Goal: Task Accomplishment & Management: Complete application form

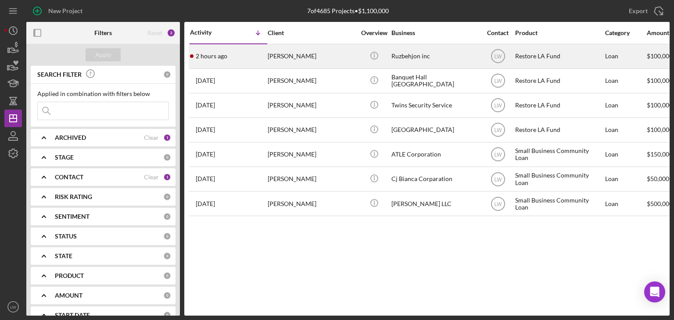
click at [301, 60] on div "[PERSON_NAME]" at bounding box center [312, 56] width 88 height 23
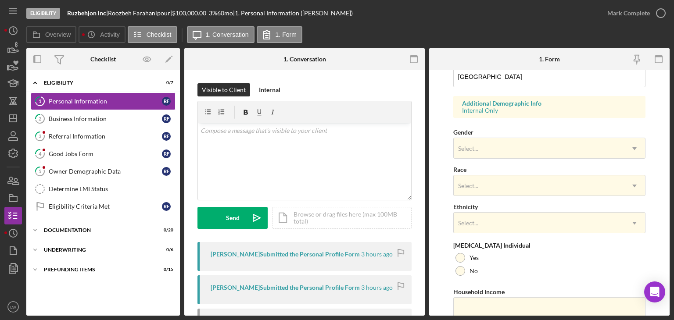
scroll to position [339, 0]
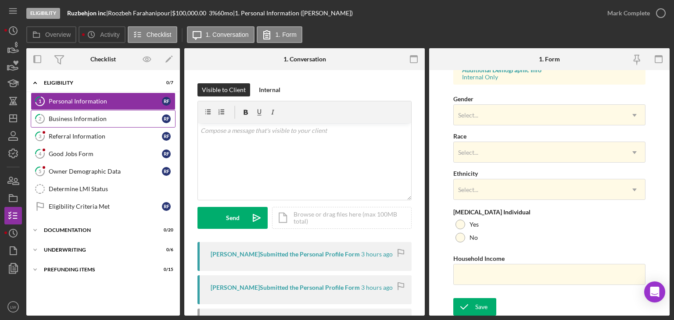
click at [75, 113] on link "2 Business Information R F" at bounding box center [103, 119] width 145 height 18
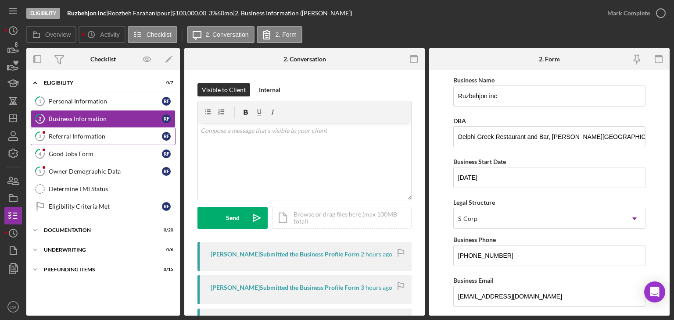
click at [89, 136] on div "Referral Information" at bounding box center [105, 136] width 113 height 7
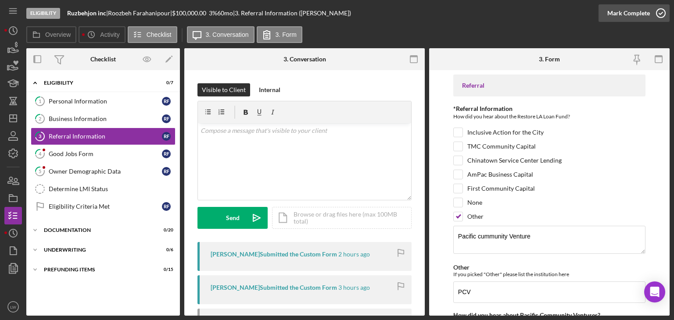
click at [661, 18] on icon "button" at bounding box center [661, 13] width 22 height 22
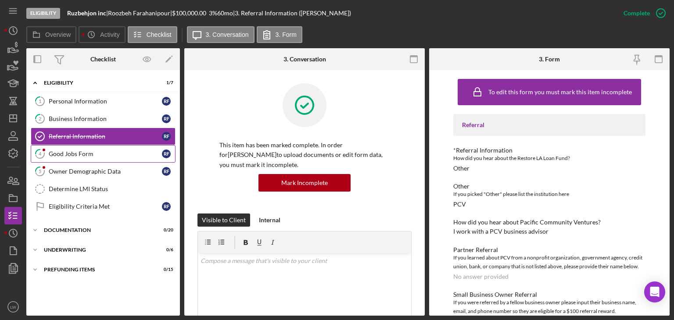
click at [91, 156] on div "Good Jobs Form" at bounding box center [105, 153] width 113 height 7
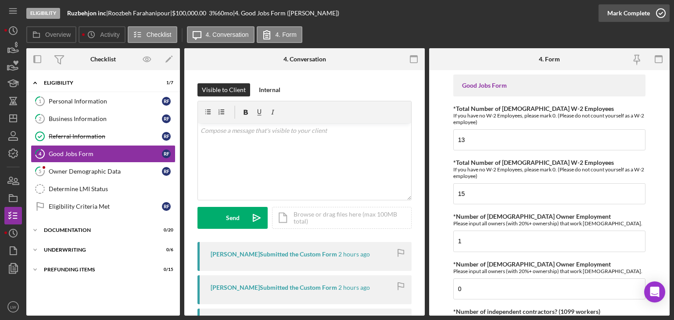
click at [658, 10] on icon "button" at bounding box center [661, 13] width 22 height 22
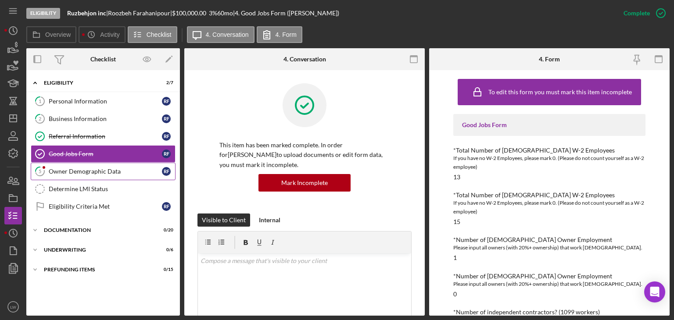
click at [59, 164] on link "5 Owner Demographic Data R F" at bounding box center [103, 172] width 145 height 18
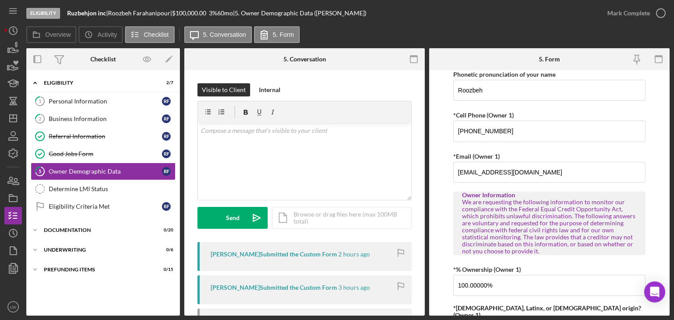
scroll to position [88, 0]
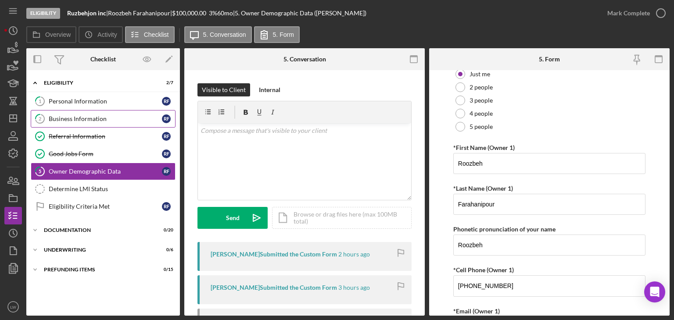
click at [81, 122] on link "2 Business Information R F" at bounding box center [103, 119] width 145 height 18
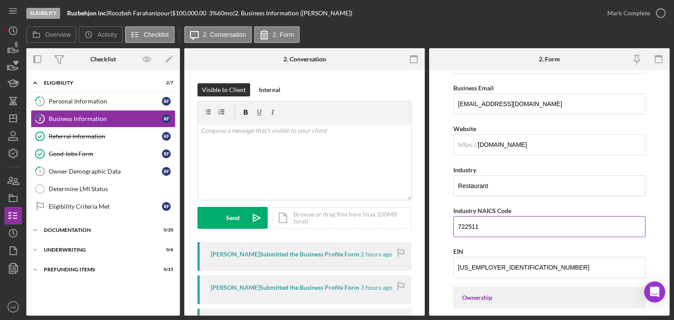
scroll to position [219, 0]
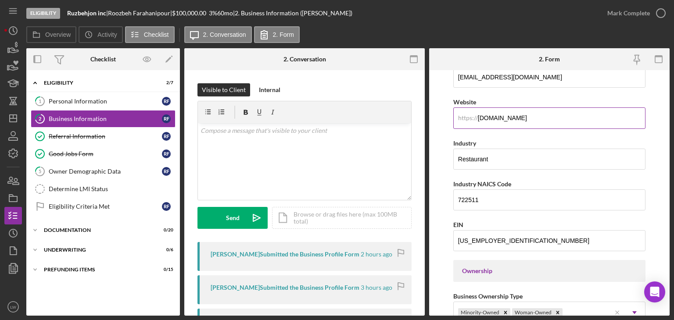
drag, startPoint x: 512, startPoint y: 118, endPoint x: 472, endPoint y: 115, distance: 40.5
click at [472, 115] on div "https:// Website [DOMAIN_NAME]" at bounding box center [549, 112] width 192 height 32
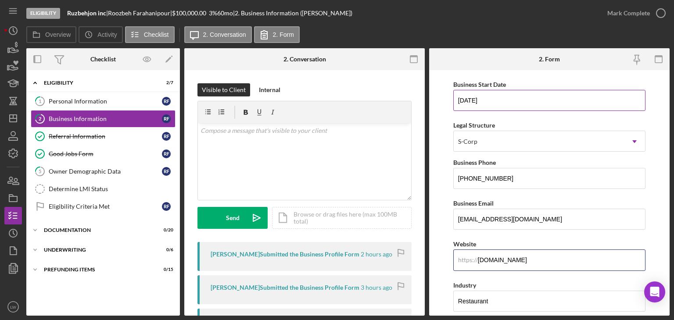
scroll to position [0, 0]
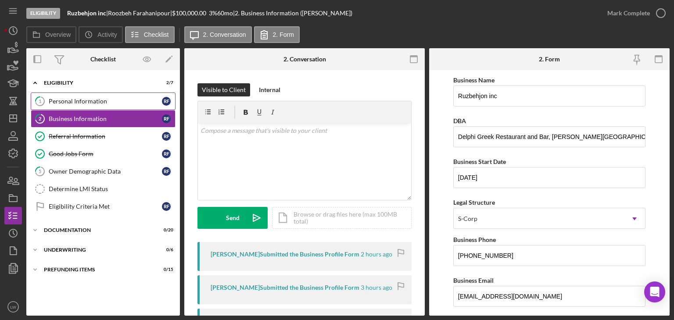
click at [122, 103] on div "Personal Information" at bounding box center [105, 101] width 113 height 7
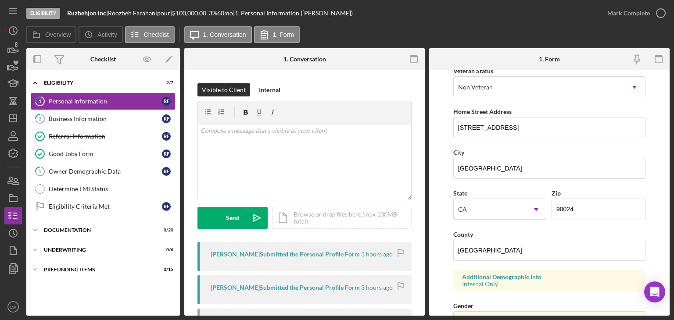
scroll to position [175, 0]
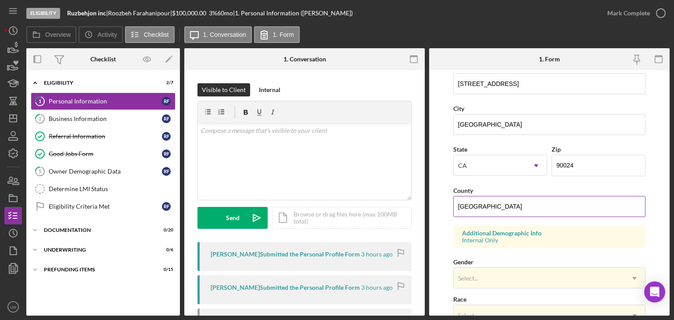
click at [557, 211] on input "[GEOGRAPHIC_DATA]" at bounding box center [549, 206] width 192 height 21
type input "[GEOGRAPHIC_DATA]"
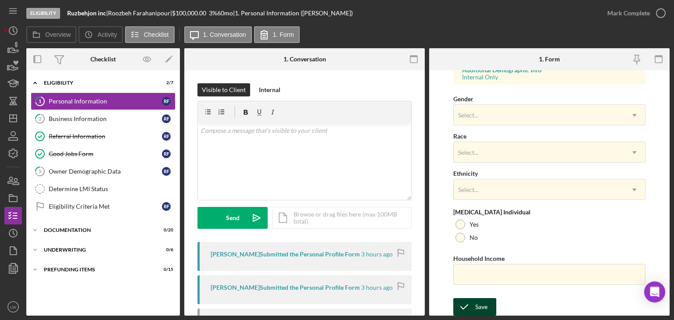
click at [473, 308] on icon "submit" at bounding box center [464, 307] width 22 height 22
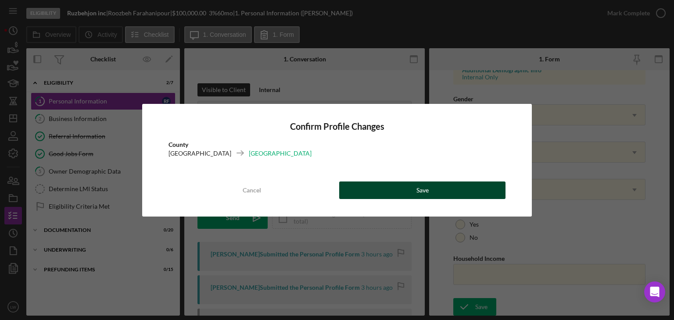
click at [433, 192] on button "Save" at bounding box center [422, 191] width 166 height 18
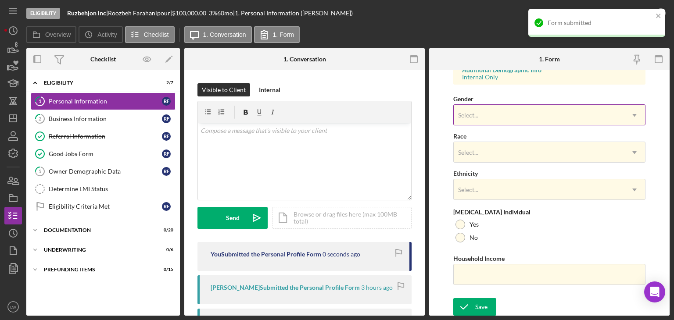
click at [499, 112] on div "Select..." at bounding box center [538, 115] width 170 height 20
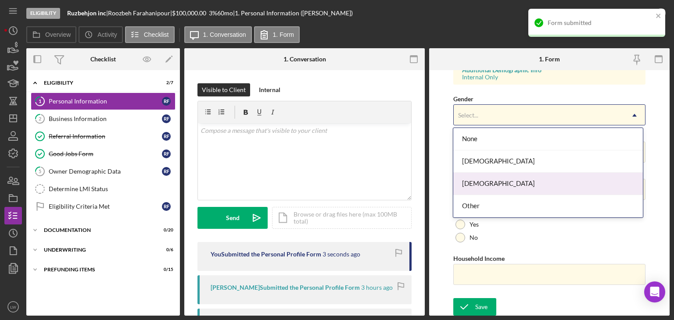
click at [492, 181] on div "[DEMOGRAPHIC_DATA]" at bounding box center [547, 184] width 189 height 22
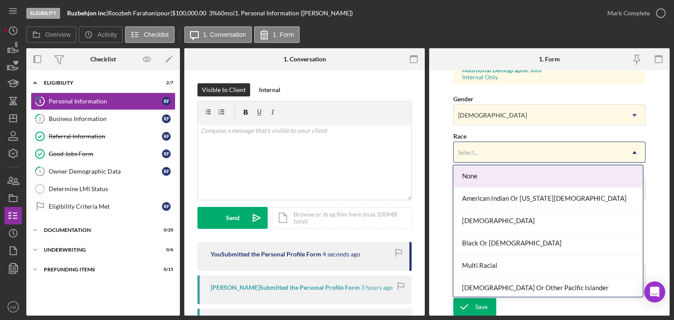
click at [487, 153] on div "Select..." at bounding box center [538, 153] width 170 height 20
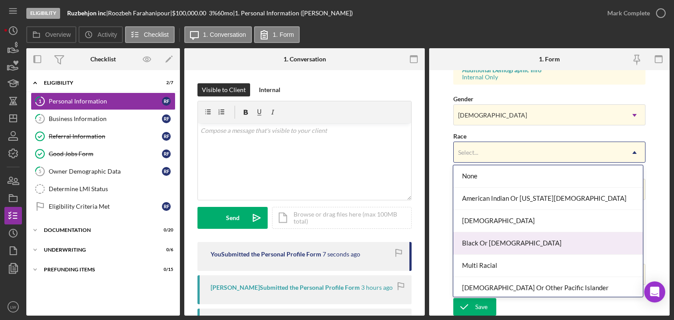
scroll to position [46, 0]
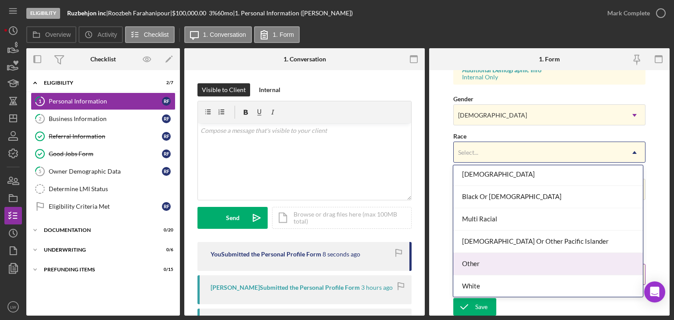
click at [537, 257] on div "Other" at bounding box center [547, 264] width 189 height 22
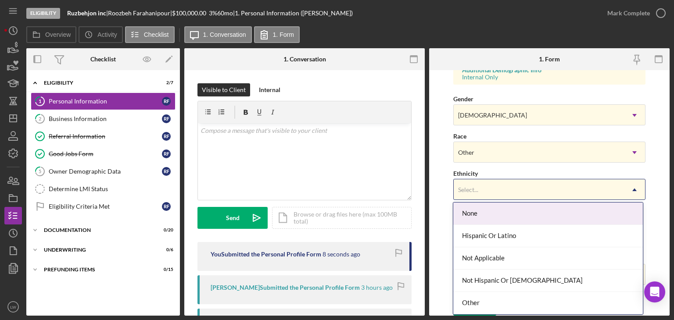
click at [501, 185] on div "Select..." at bounding box center [538, 190] width 170 height 20
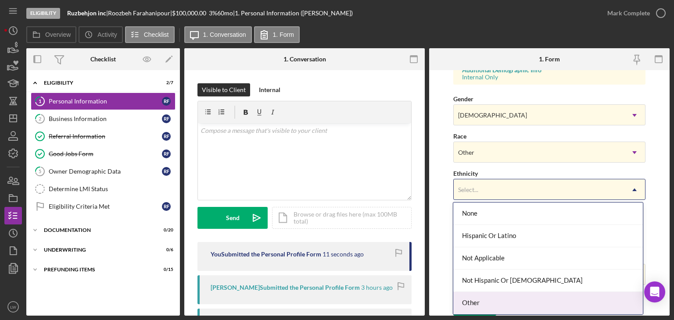
click at [514, 301] on div "Other" at bounding box center [547, 303] width 189 height 22
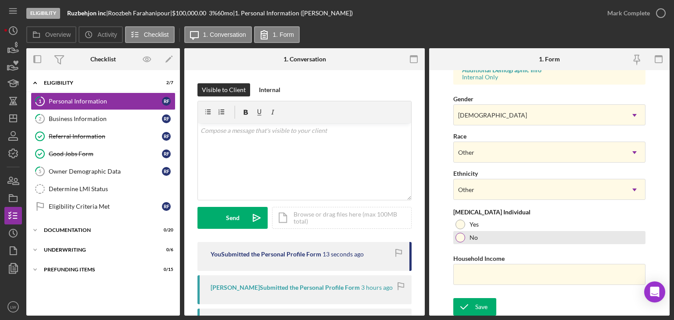
click at [456, 237] on div at bounding box center [460, 238] width 10 height 10
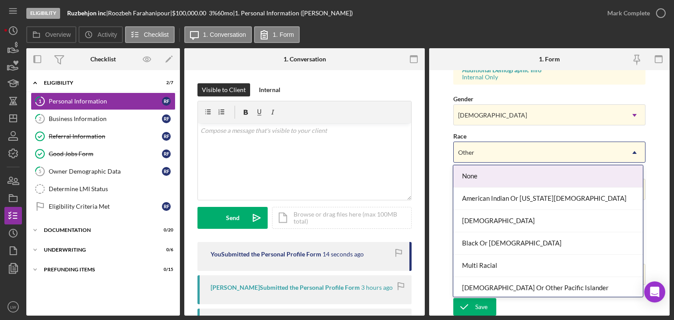
click at [472, 153] on div "Other" at bounding box center [466, 152] width 16 height 7
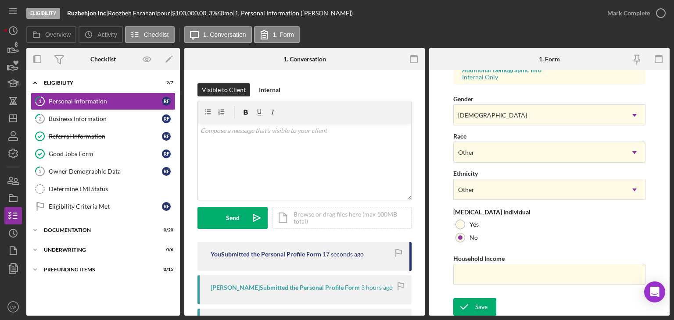
click at [655, 128] on form "First Name Roozbeh Middle Name Last Name Farahanipour Job Title CEO Date of Bir…" at bounding box center [549, 193] width 240 height 246
click at [481, 303] on div "Save" at bounding box center [481, 307] width 12 height 18
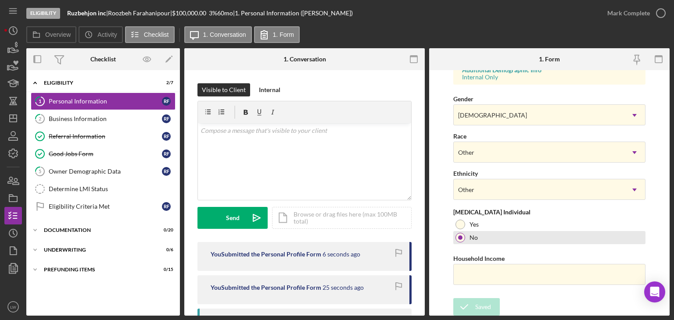
scroll to position [0, 0]
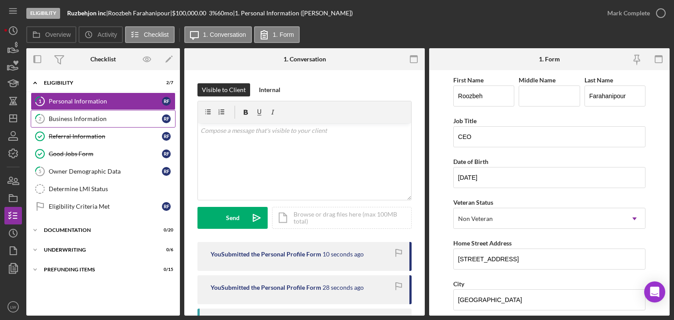
click at [89, 118] on div "Business Information" at bounding box center [105, 118] width 113 height 7
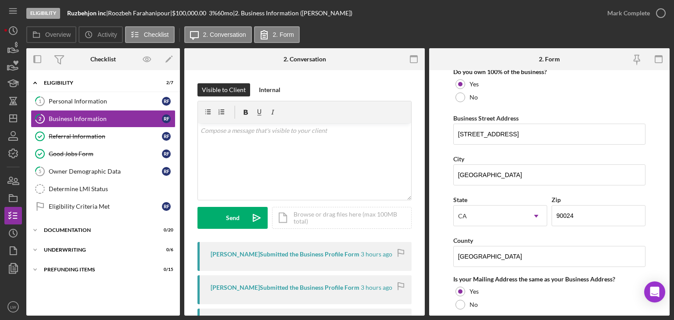
scroll to position [526, 0]
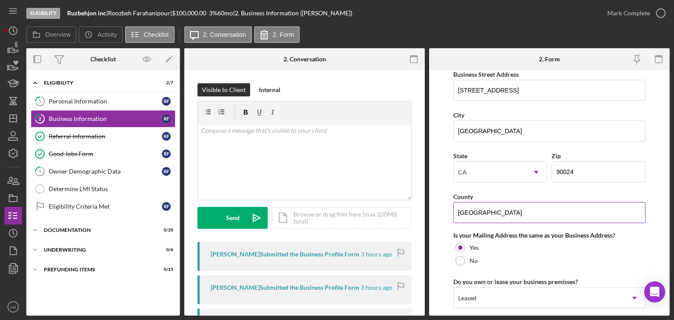
click at [503, 213] on input "[GEOGRAPHIC_DATA]" at bounding box center [549, 212] width 192 height 21
type input "[GEOGRAPHIC_DATA]"
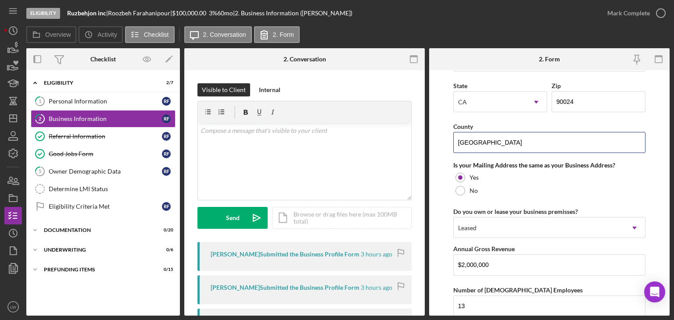
scroll to position [725, 0]
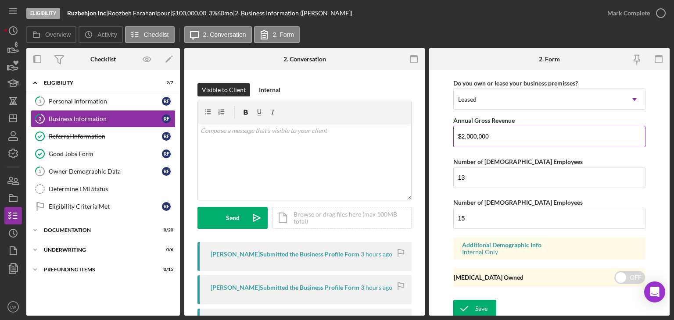
drag, startPoint x: 486, startPoint y: 134, endPoint x: 457, endPoint y: 134, distance: 29.4
click at [457, 134] on input "$2,000,000" at bounding box center [549, 136] width 192 height 21
click at [482, 301] on div "Save" at bounding box center [481, 309] width 12 height 18
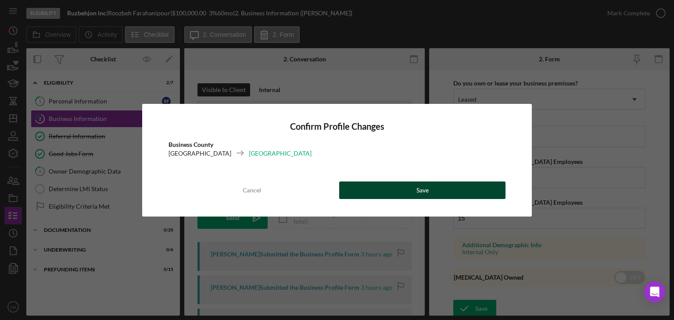
click at [445, 185] on button "Save" at bounding box center [422, 191] width 166 height 18
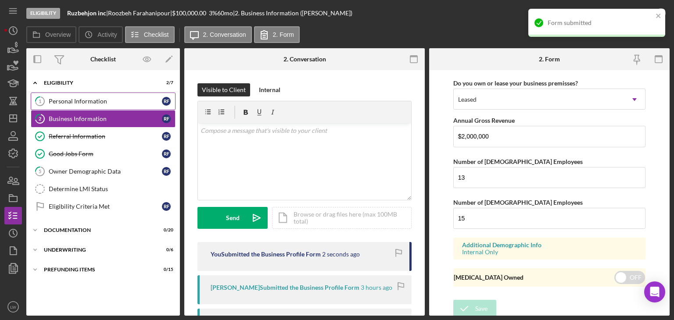
click at [87, 100] on div "Personal Information" at bounding box center [105, 101] width 113 height 7
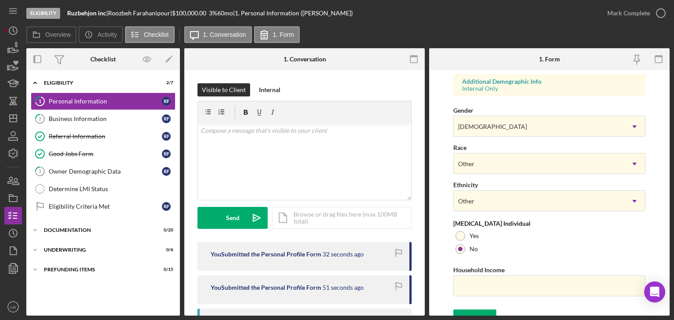
scroll to position [339, 0]
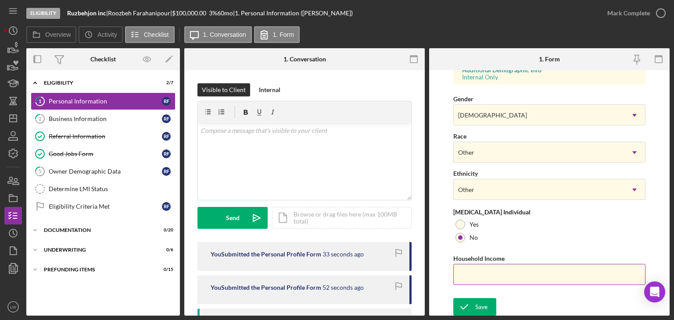
click at [498, 269] on input "Household Income" at bounding box center [549, 274] width 192 height 21
paste input "$2,000,000"
type input "$2,000,000"
click at [485, 304] on div "Save" at bounding box center [481, 307] width 12 height 18
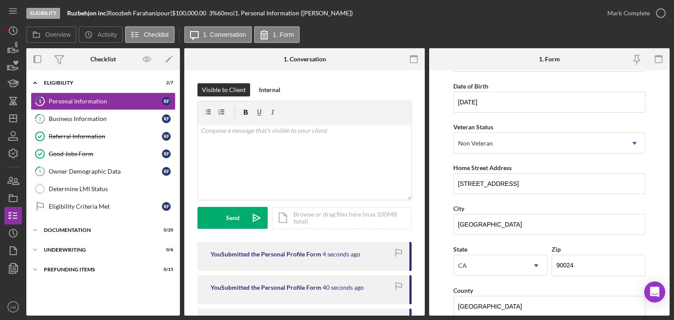
scroll to position [0, 0]
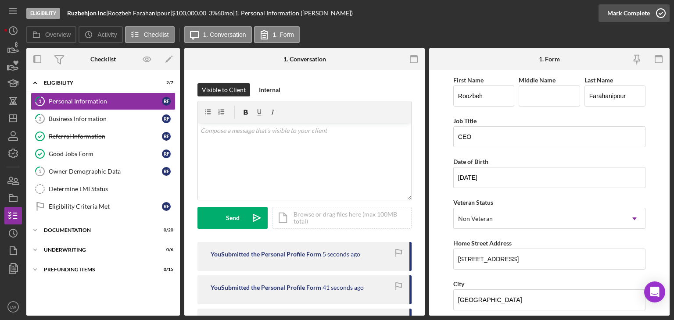
click at [626, 10] on div "Mark Complete" at bounding box center [628, 13] width 43 height 18
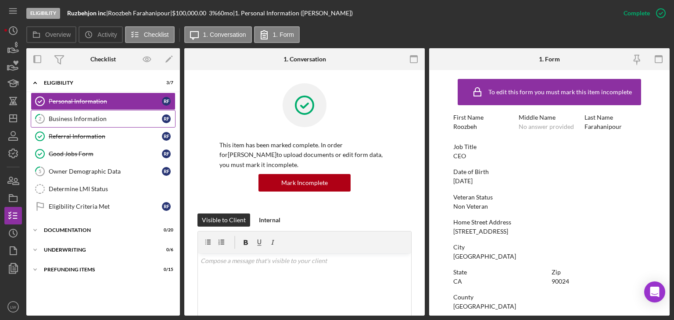
click at [96, 120] on div "Business Information" at bounding box center [105, 118] width 113 height 7
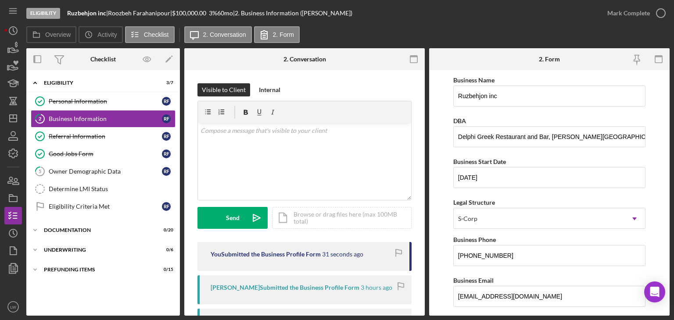
scroll to position [219, 0]
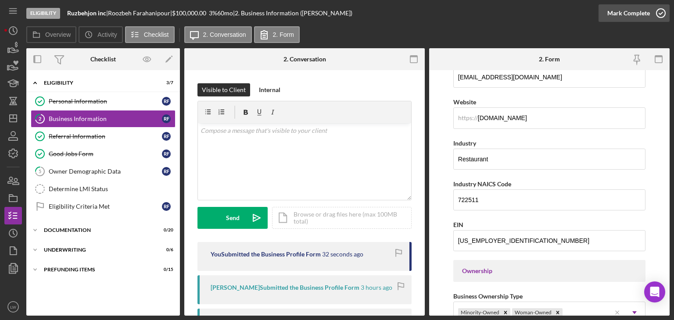
click at [629, 12] on div "Mark Complete" at bounding box center [628, 13] width 43 height 18
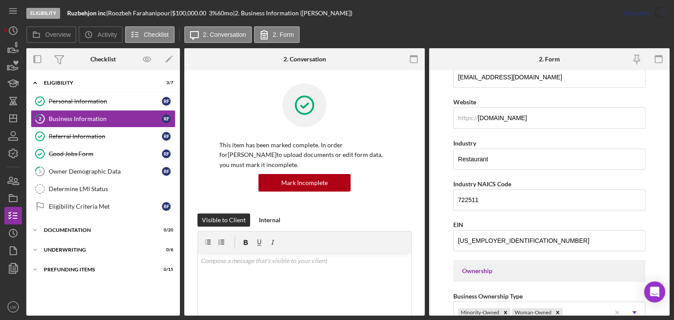
scroll to position [113, 0]
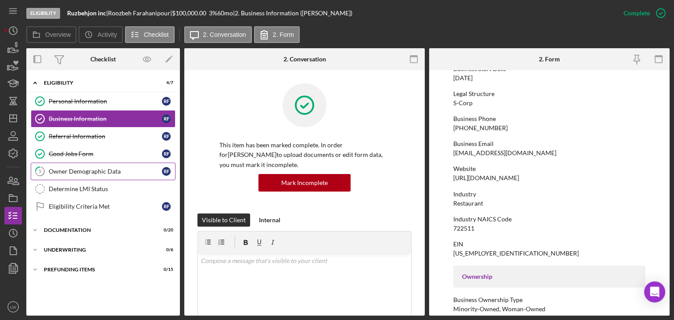
click at [62, 168] on div "Owner Demographic Data" at bounding box center [105, 171] width 113 height 7
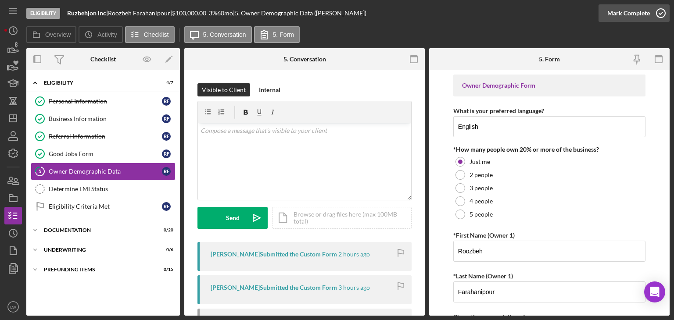
click at [650, 14] on icon "button" at bounding box center [661, 13] width 22 height 22
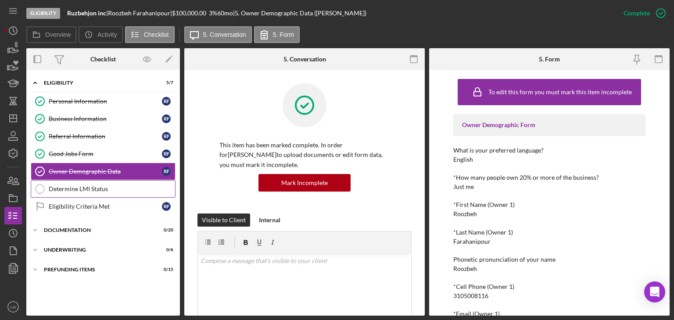
click at [75, 186] on div "Determine LMI Status" at bounding box center [112, 189] width 126 height 7
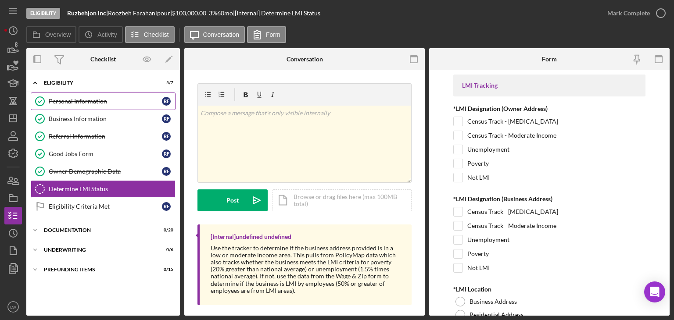
click at [87, 100] on div "Personal Information" at bounding box center [105, 101] width 113 height 7
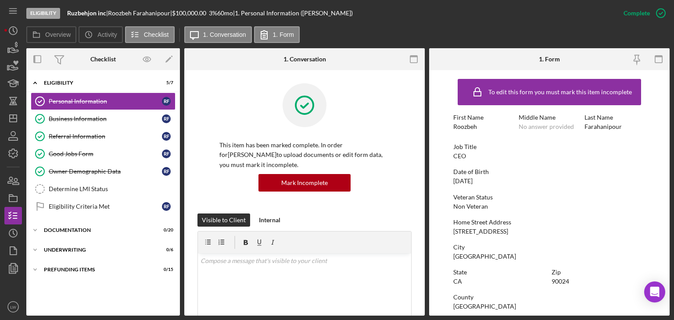
scroll to position [44, 0]
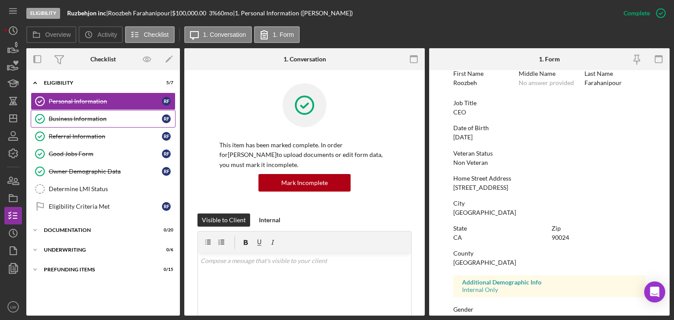
click at [93, 118] on div "Business Information" at bounding box center [105, 118] width 113 height 7
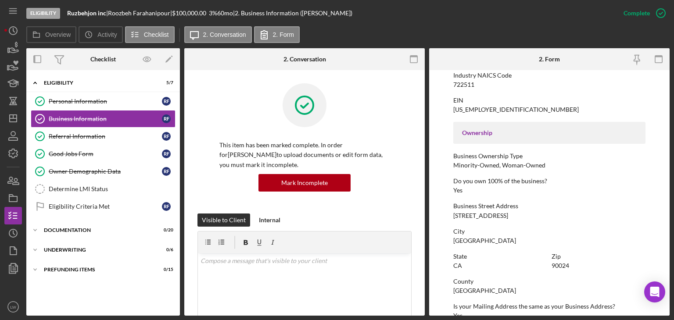
scroll to position [307, 0]
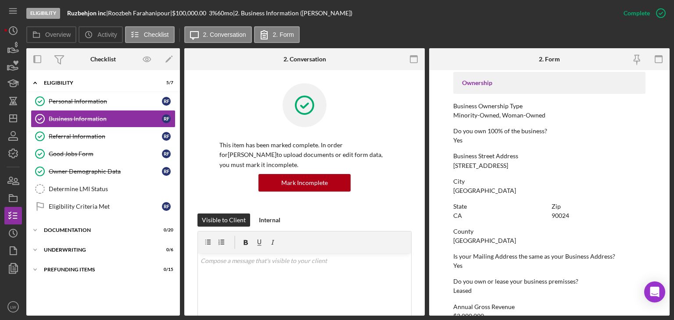
click at [508, 162] on div "[STREET_ADDRESS]" at bounding box center [480, 165] width 55 height 7
copy div "[STREET_ADDRESS]"
click at [100, 188] on div "Determine LMI Status" at bounding box center [112, 189] width 126 height 7
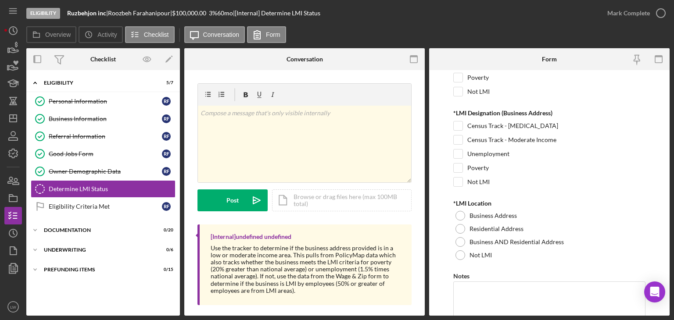
scroll to position [88, 0]
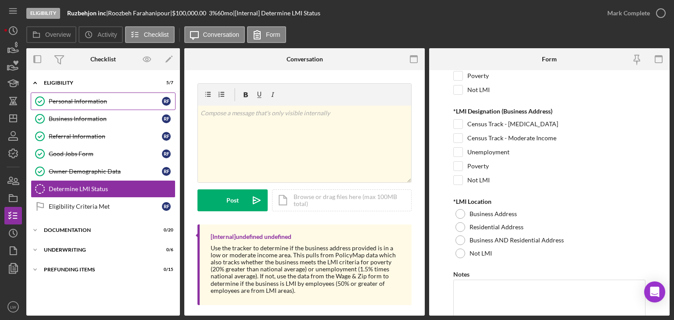
click at [89, 98] on div "Personal Information" at bounding box center [105, 101] width 113 height 7
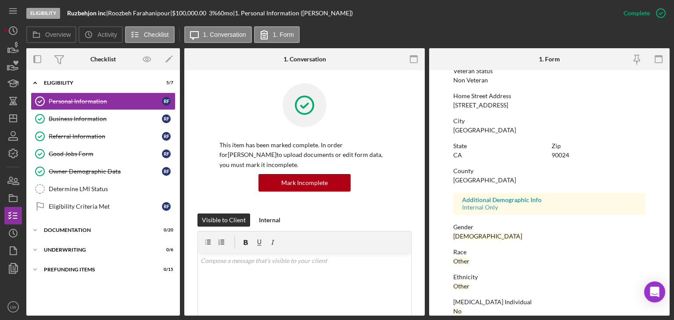
scroll to position [132, 0]
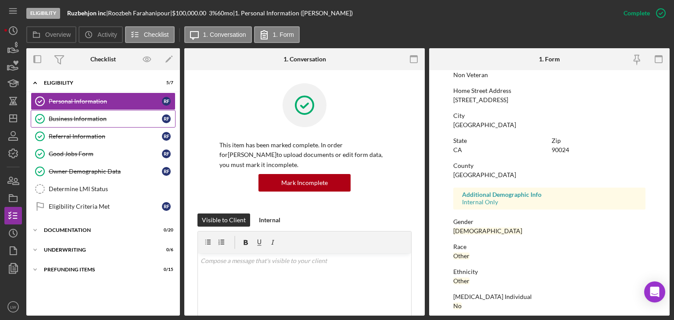
click at [98, 120] on div "Business Information" at bounding box center [105, 118] width 113 height 7
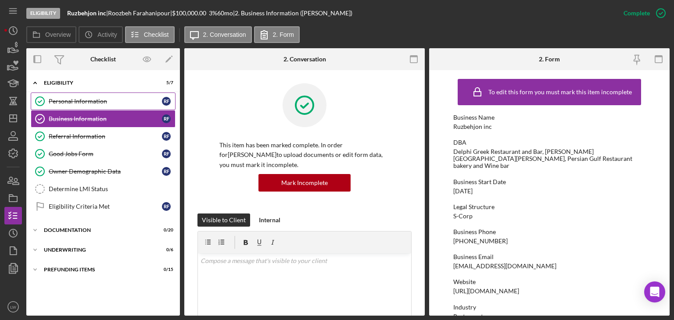
click at [96, 101] on div "Personal Information" at bounding box center [105, 101] width 113 height 7
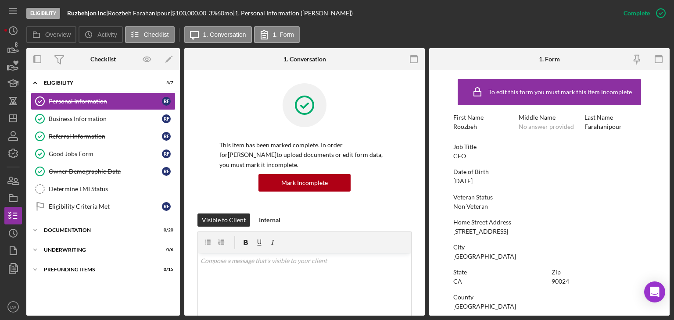
click at [500, 232] on div "[STREET_ADDRESS]" at bounding box center [480, 231] width 55 height 7
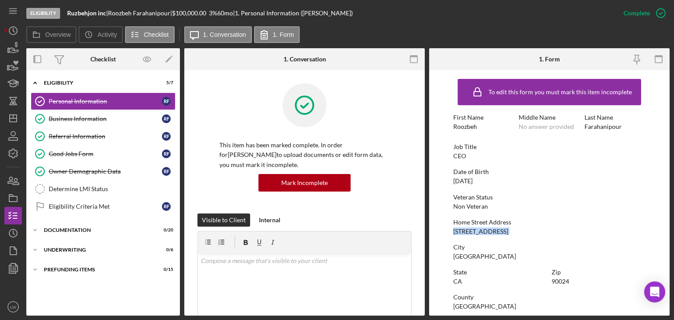
click at [607, 233] on div "Home Street Address [STREET_ADDRESS]" at bounding box center [549, 227] width 192 height 16
click at [96, 189] on div "Determine LMI Status" at bounding box center [112, 189] width 126 height 7
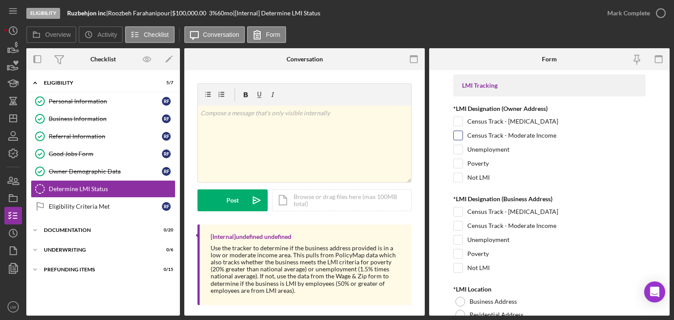
click at [454, 134] on input "Census Track - Moderate Income" at bounding box center [457, 135] width 9 height 9
checkbox input "true"
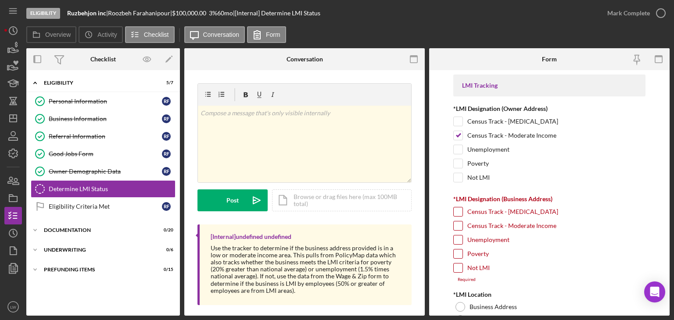
click at [457, 222] on input "Census Track - Moderate Income" at bounding box center [457, 225] width 9 height 9
checkbox input "true"
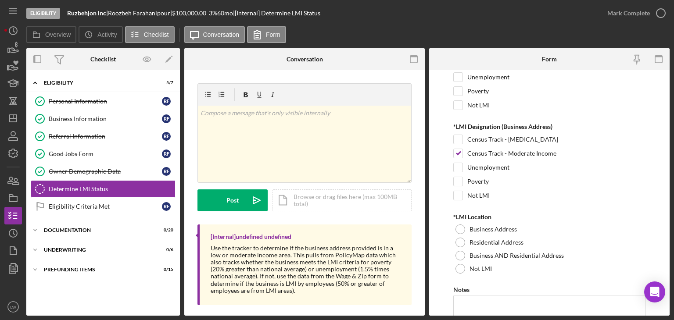
scroll to position [88, 0]
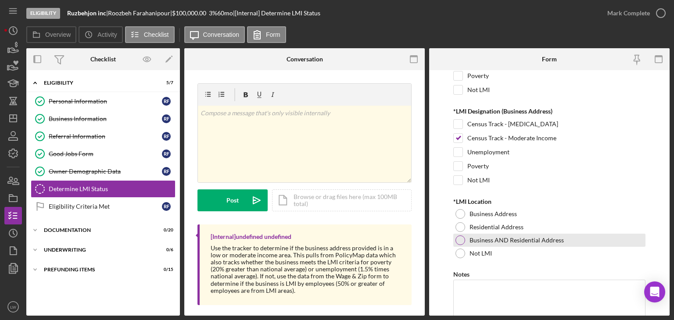
click at [457, 239] on div at bounding box center [460, 241] width 10 height 10
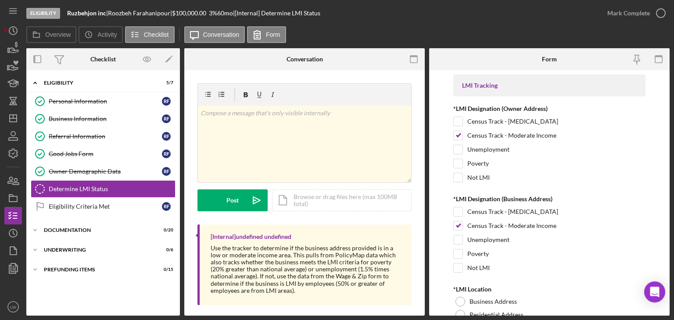
scroll to position [126, 0]
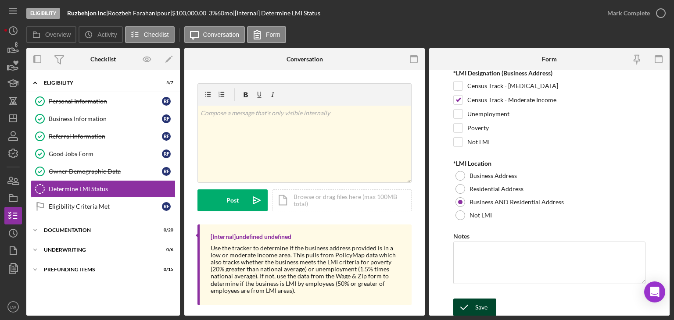
click at [480, 305] on div "Save" at bounding box center [481, 308] width 12 height 18
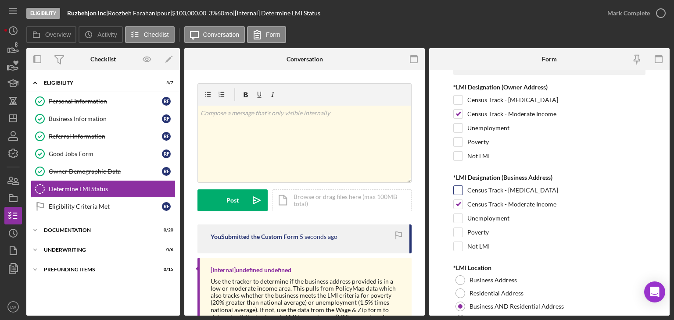
scroll to position [0, 0]
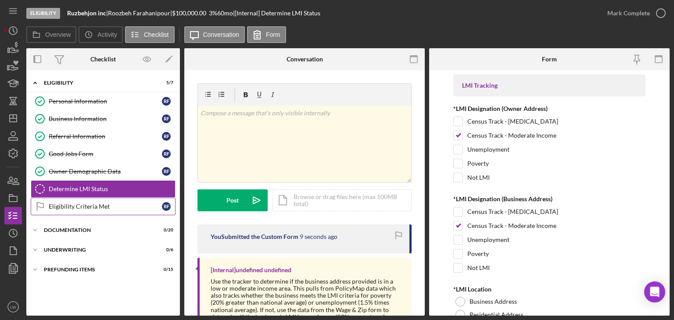
click at [87, 208] on div "Eligibility Criteria Met" at bounding box center [105, 206] width 113 height 7
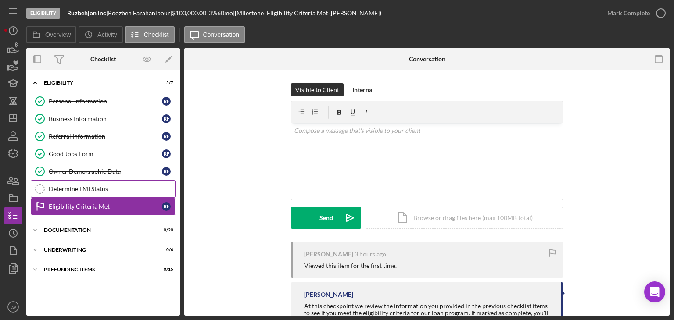
click at [89, 186] on div "Determine LMI Status" at bounding box center [112, 189] width 126 height 7
